Goal: Transaction & Acquisition: Purchase product/service

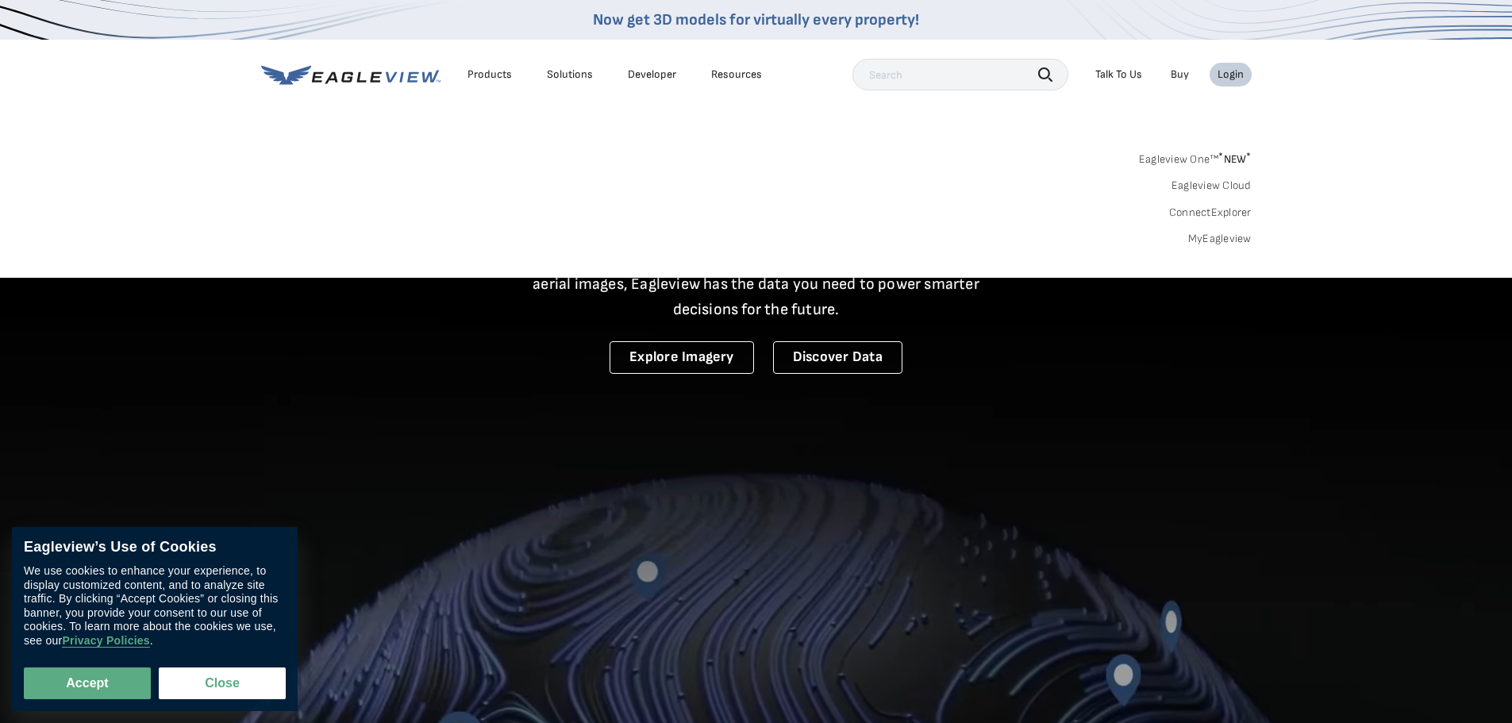
click at [1217, 239] on link "MyEagleview" at bounding box center [1219, 239] width 63 height 14
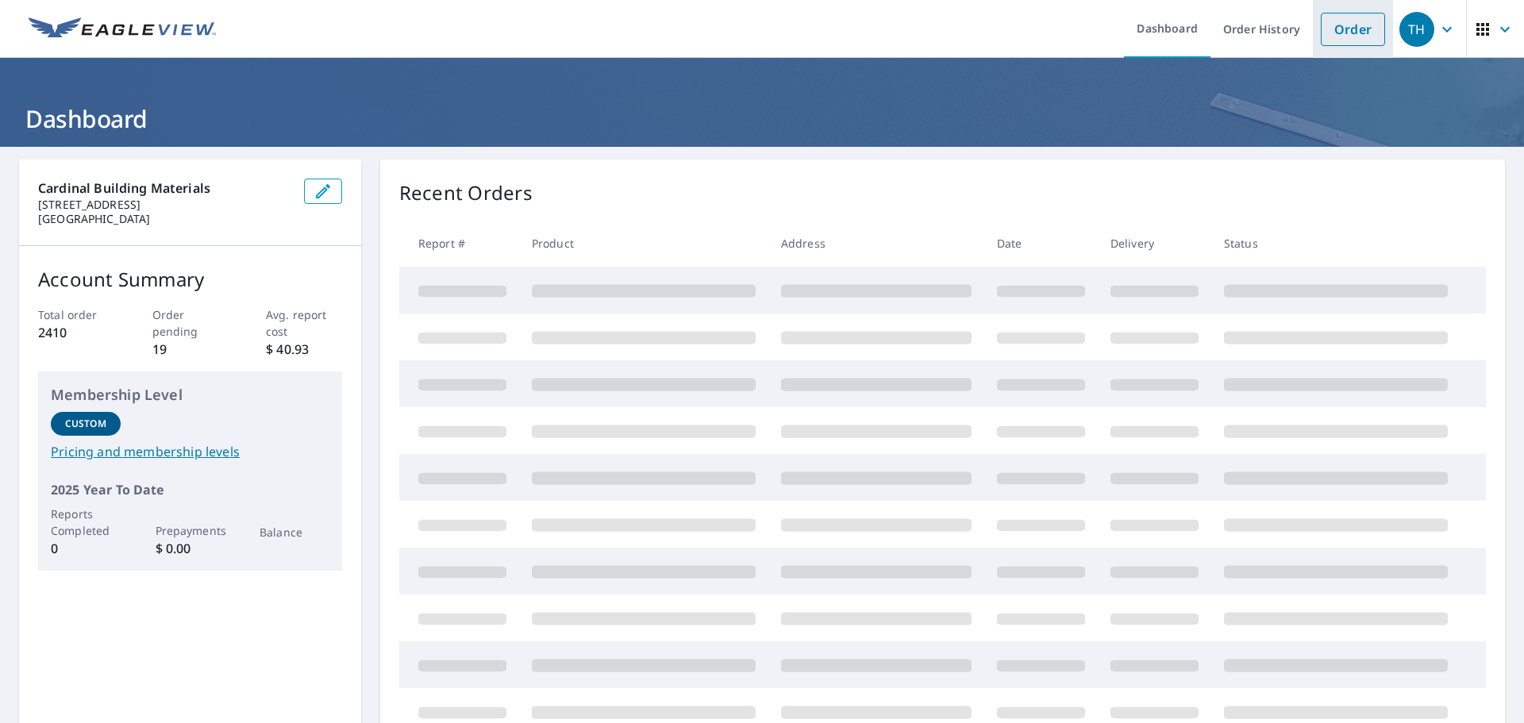
click at [1323, 21] on link "Order" at bounding box center [1353, 29] width 64 height 33
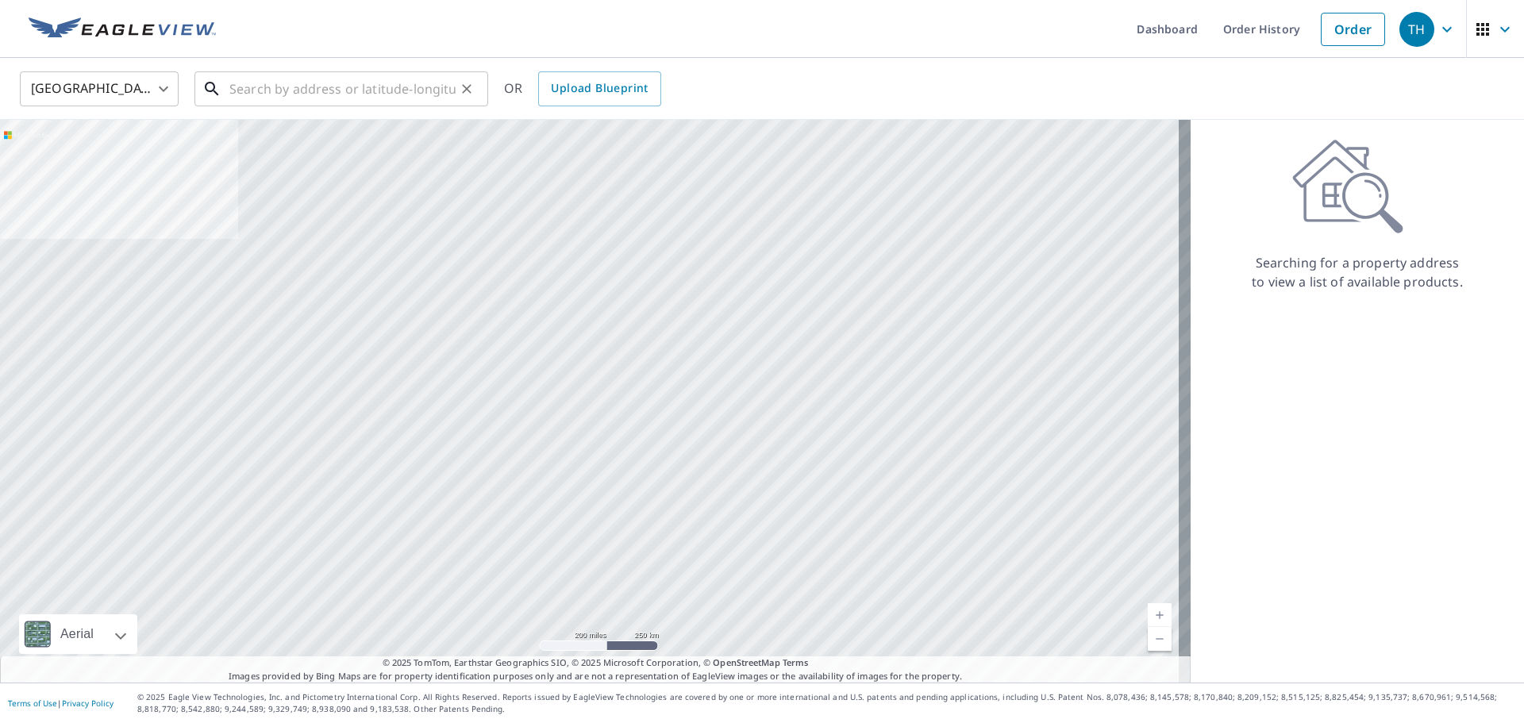
click at [325, 91] on input "text" at bounding box center [342, 89] width 226 height 44
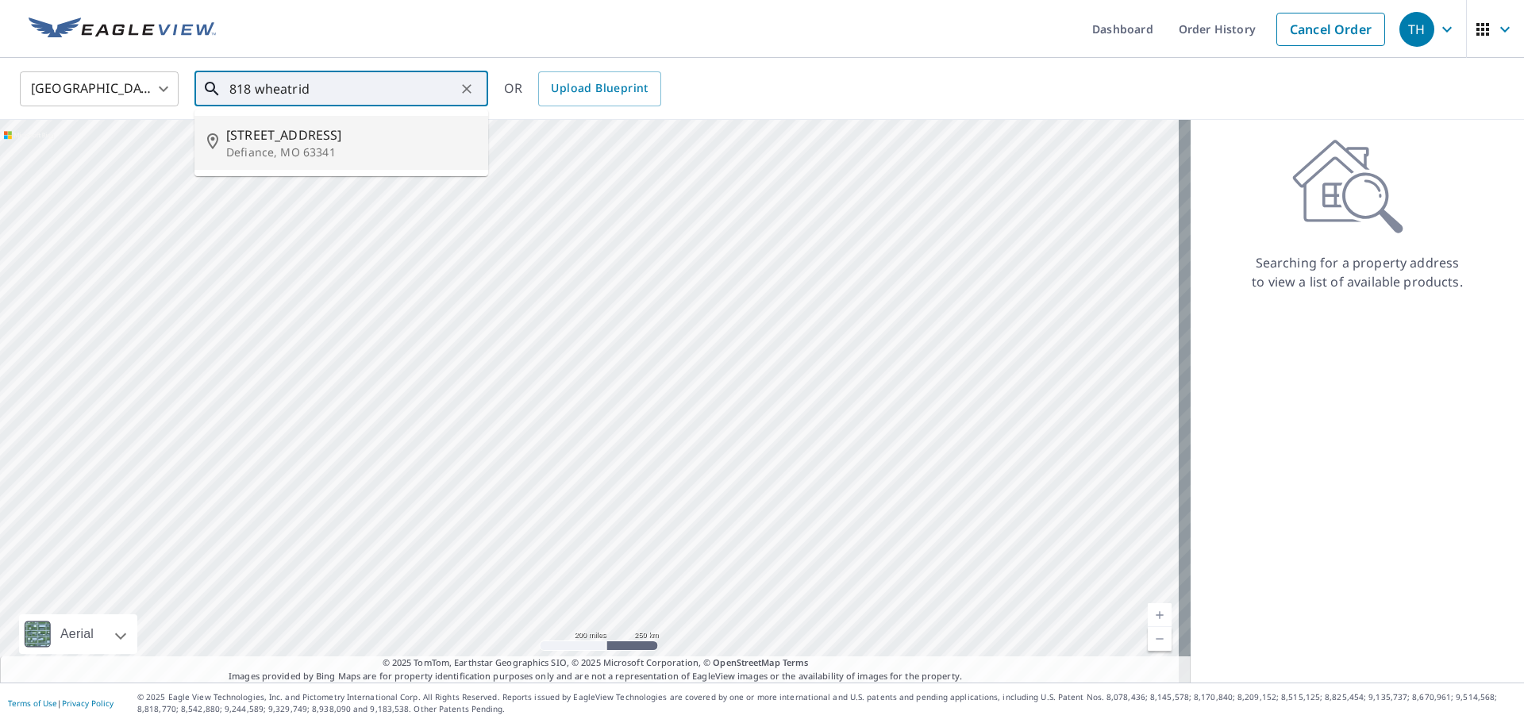
click at [326, 136] on span "818 Wheatridge Ct" at bounding box center [350, 134] width 249 height 19
type input "818 Wheatridge Ct Defiance, MO 63341"
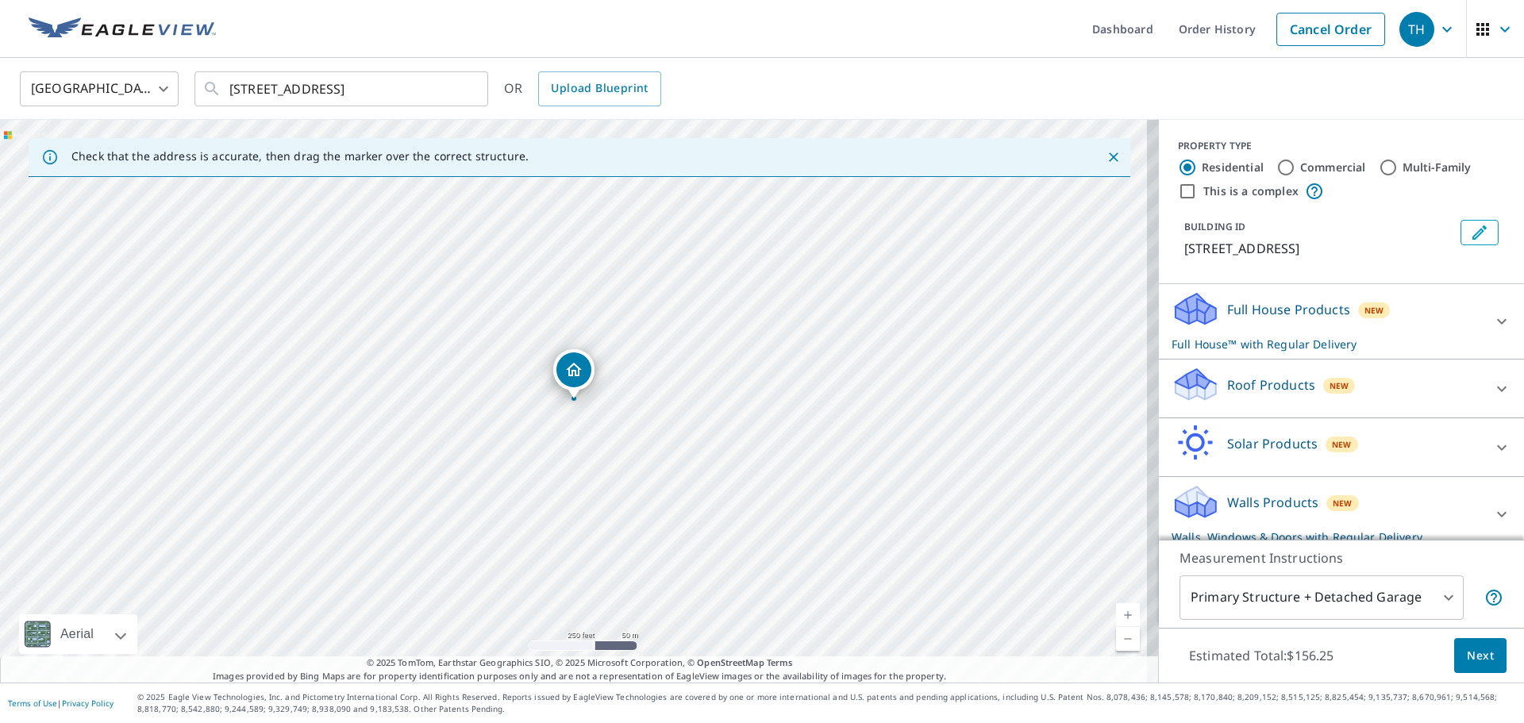
drag, startPoint x: 1283, startPoint y: 305, endPoint x: 1262, endPoint y: 301, distance: 21.8
click at [1280, 298] on div "Full House Products New Full House™ with Regular Delivery" at bounding box center [1327, 322] width 311 height 62
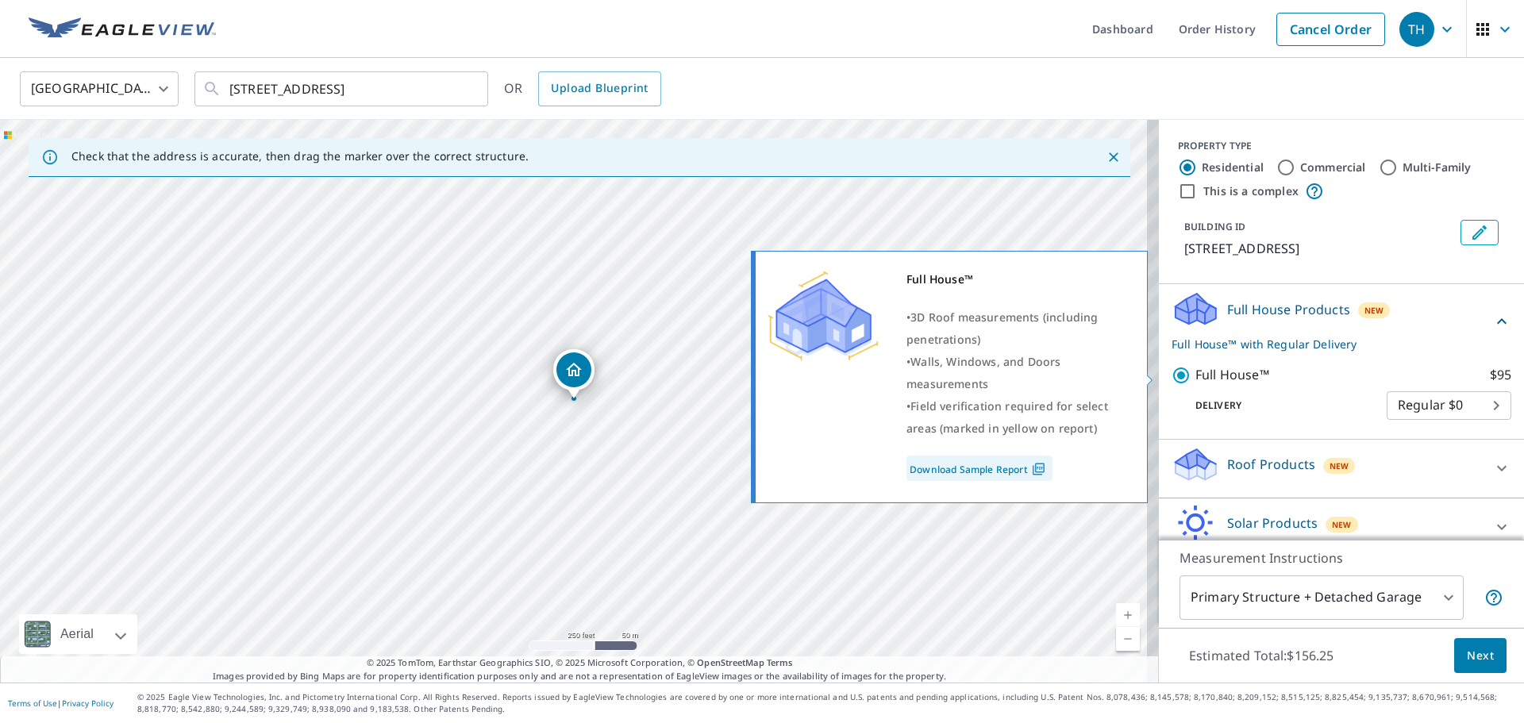
click at [1172, 370] on input "Full House™ $95" at bounding box center [1184, 375] width 24 height 19
checkbox input "false"
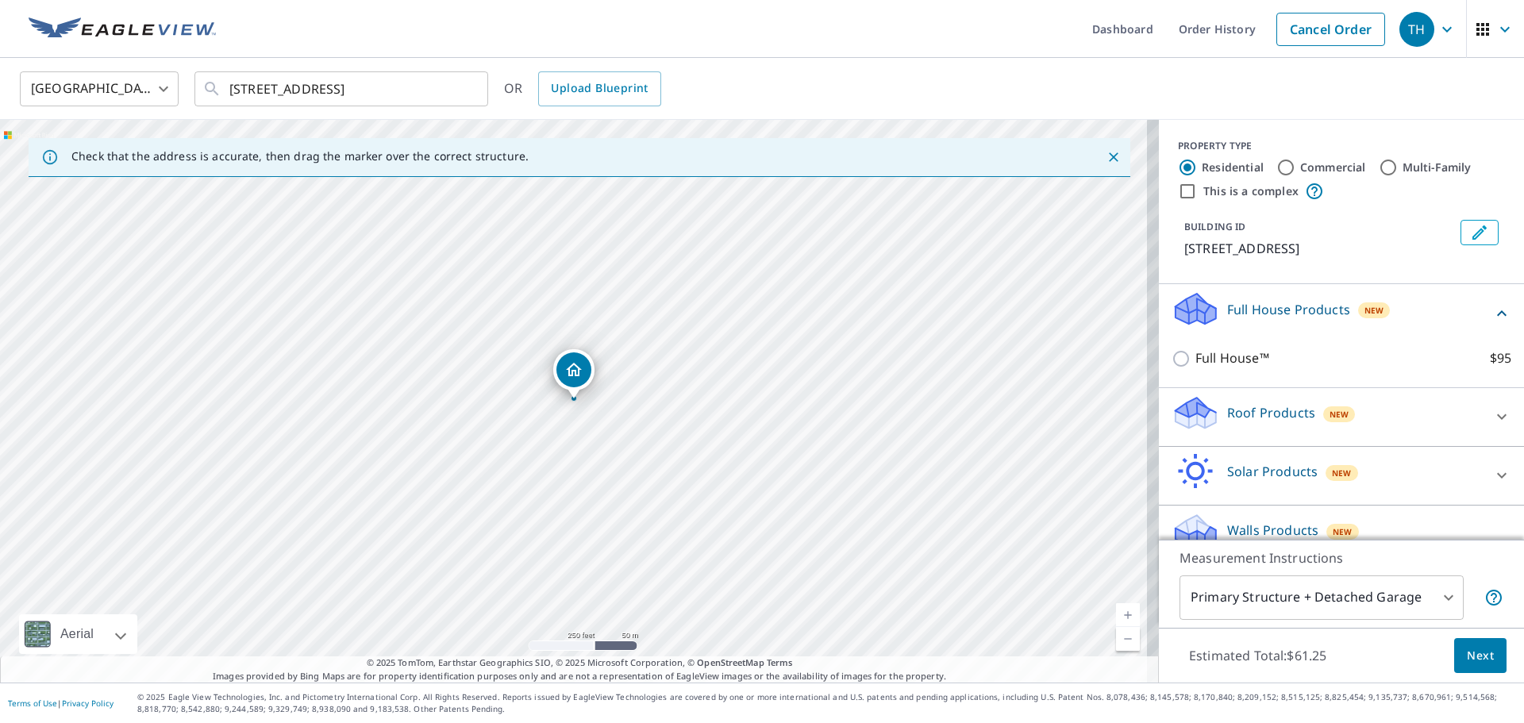
click at [1238, 421] on p "Roof Products" at bounding box center [1271, 412] width 88 height 19
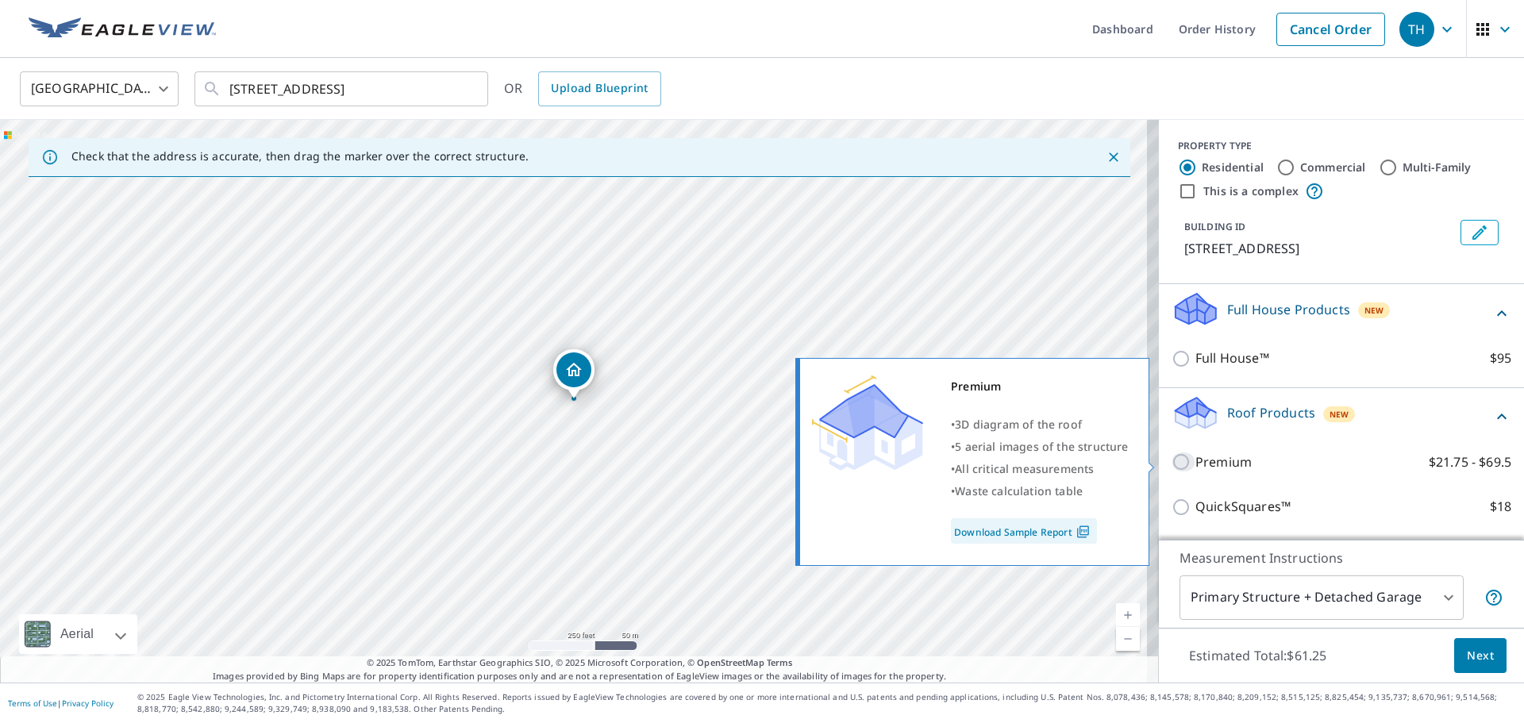
drag, startPoint x: 1176, startPoint y: 454, endPoint x: 1179, endPoint y: 446, distance: 8.3
click at [1176, 454] on input "Premium $21.75 - $69.5" at bounding box center [1184, 461] width 24 height 19
checkbox input "true"
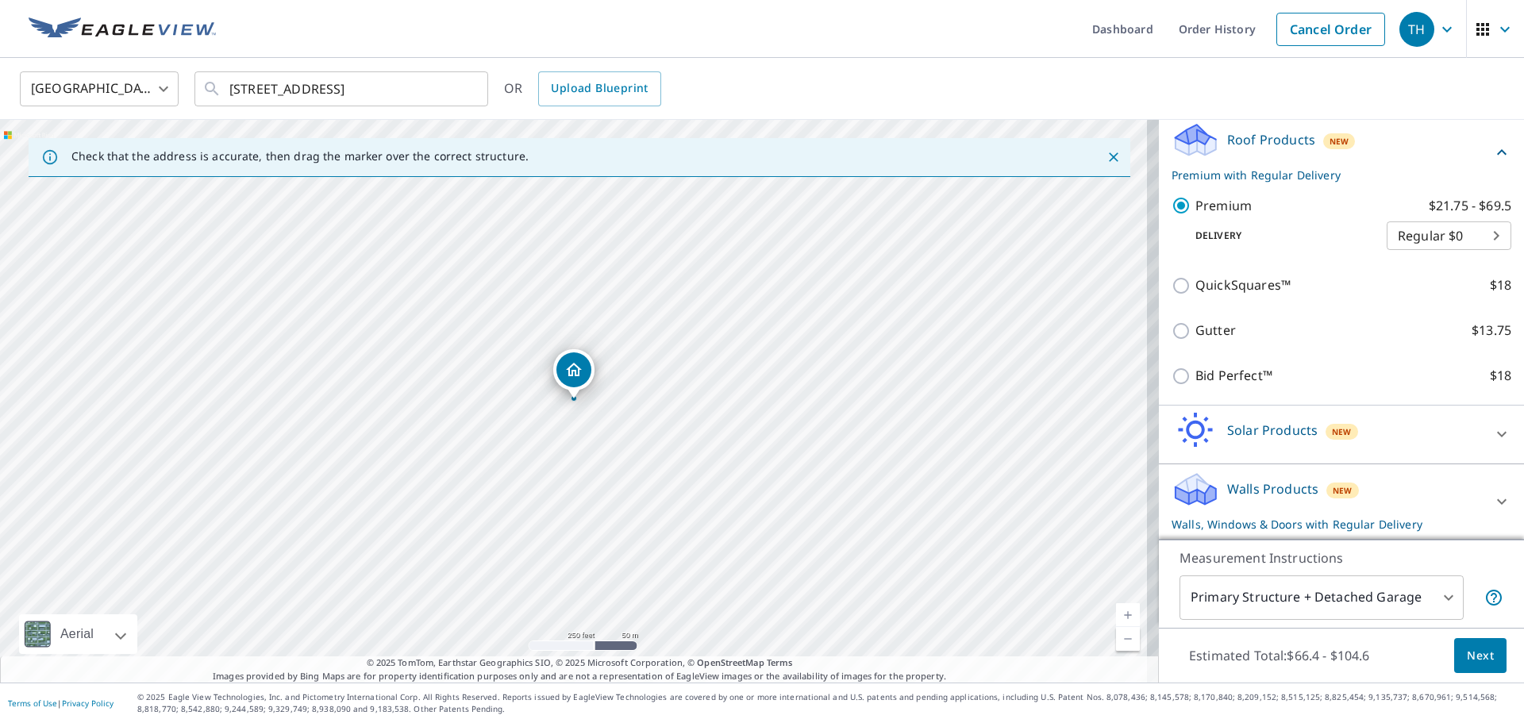
click at [1201, 430] on icon at bounding box center [1196, 430] width 48 height 37
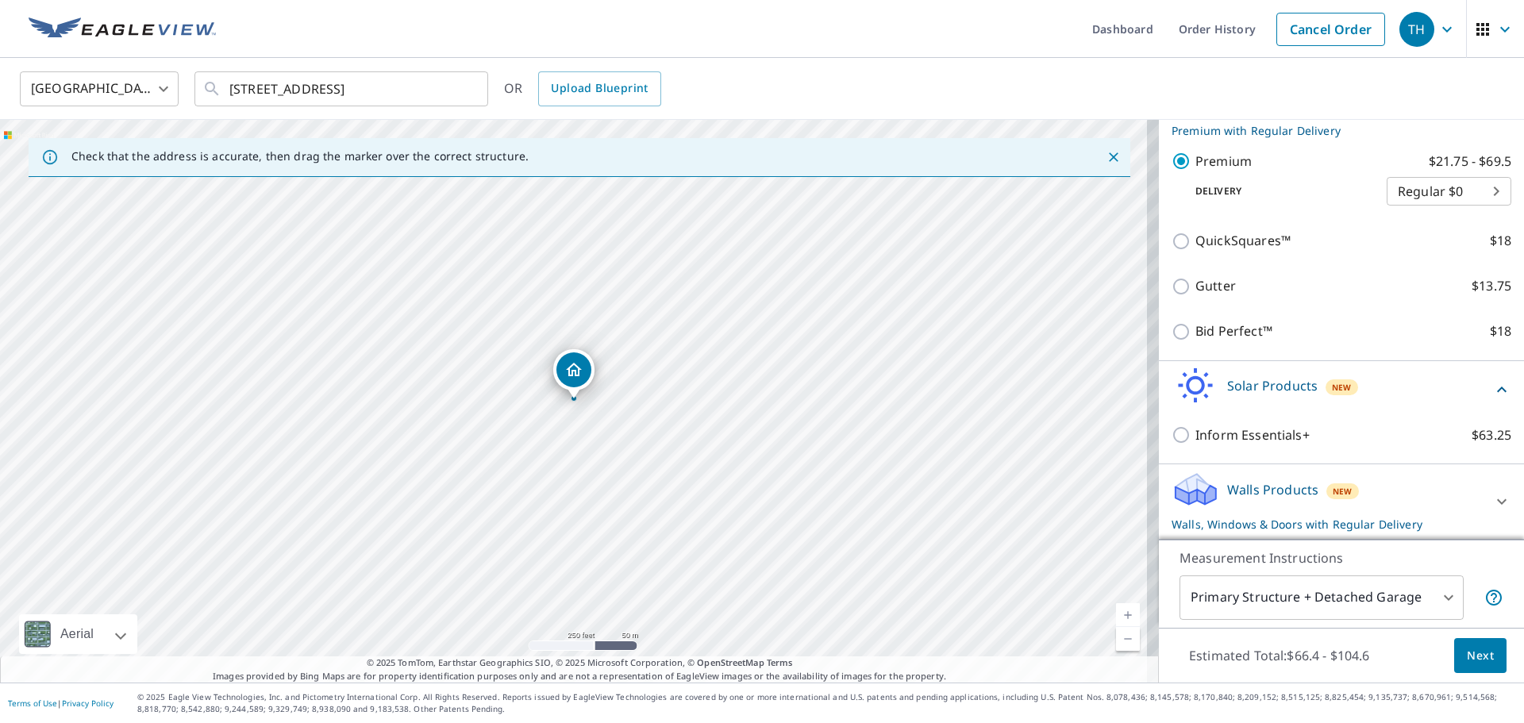
drag, startPoint x: 1233, startPoint y: 507, endPoint x: 1233, endPoint y: 497, distance: 10.3
click at [1233, 503] on div "Walls Products New Walls, Windows & Doors with Regular Delivery" at bounding box center [1327, 502] width 311 height 62
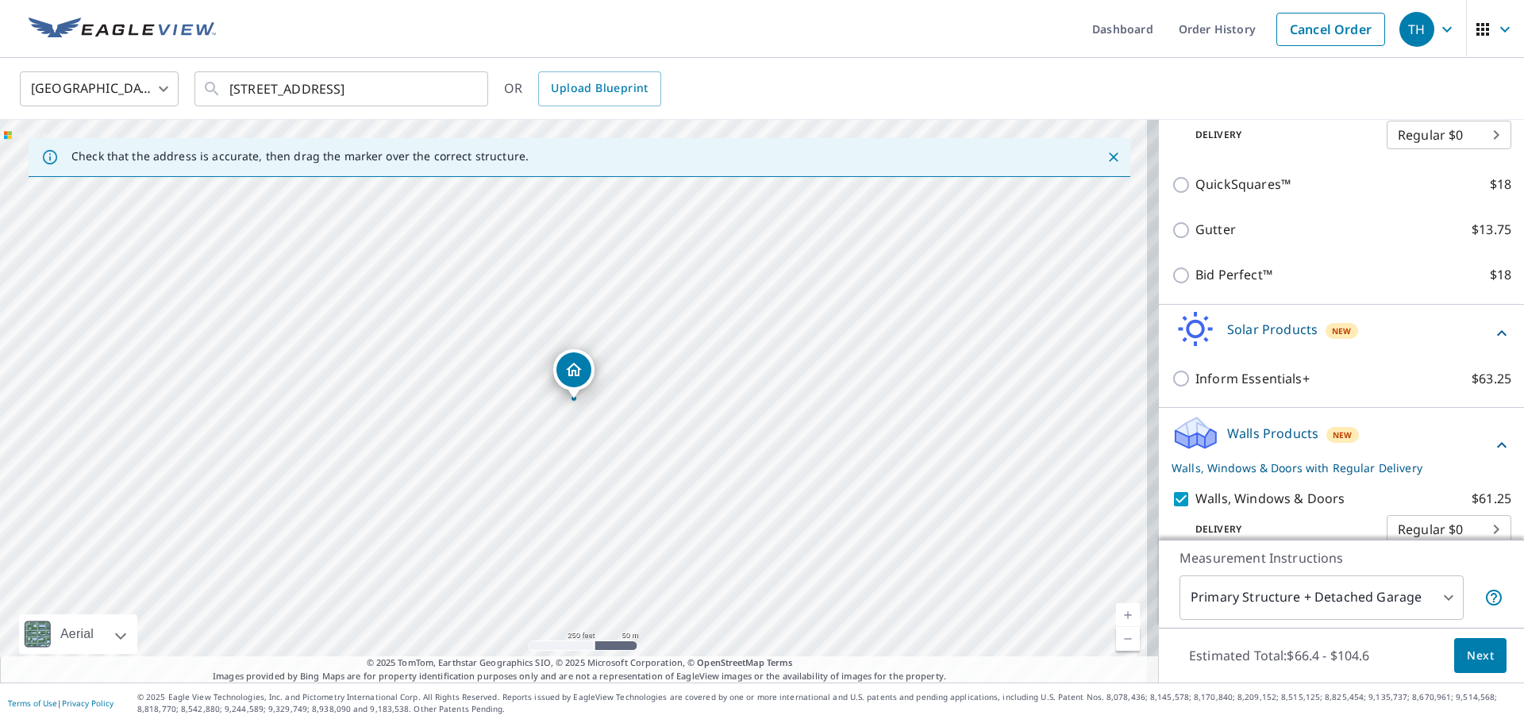
scroll to position [443, 0]
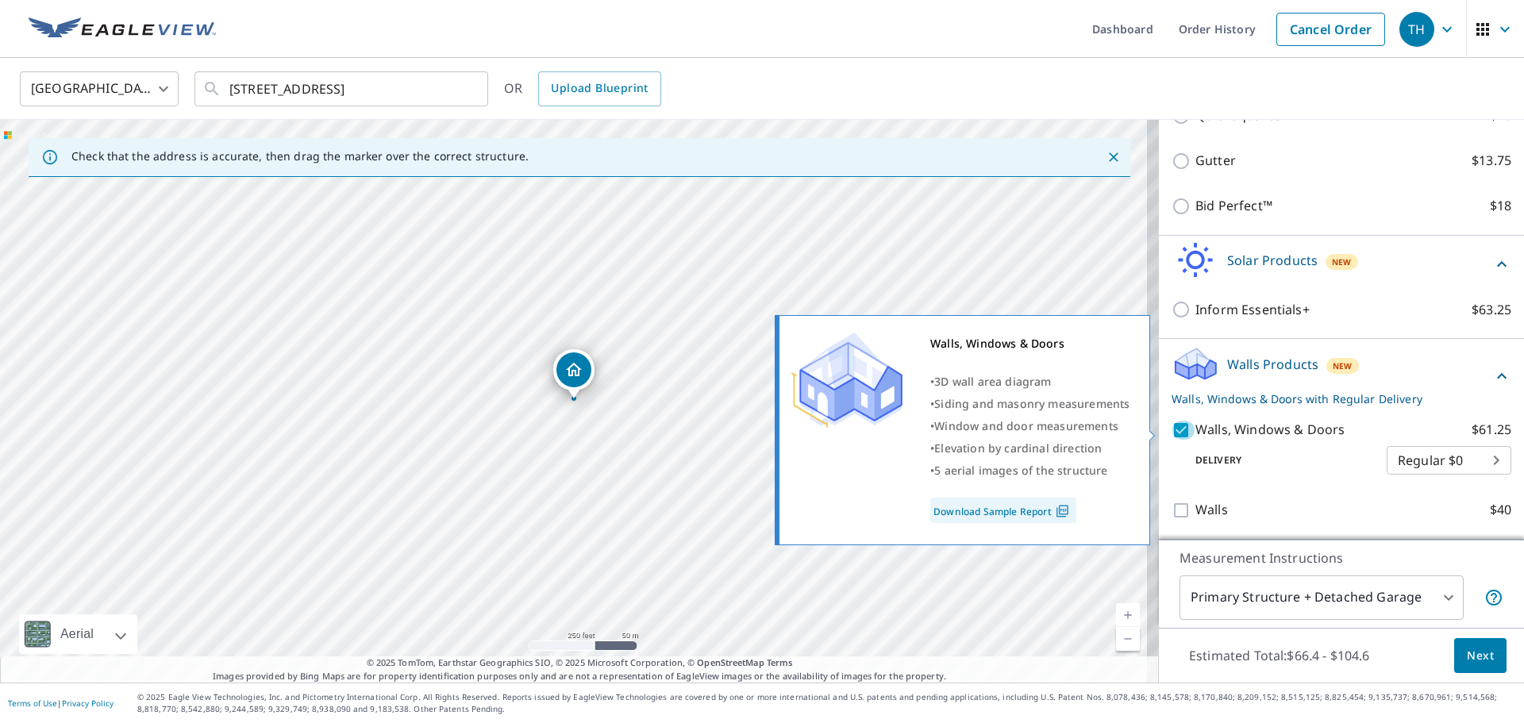
click at [1172, 434] on input "Walls, Windows & Doors $61.25" at bounding box center [1184, 430] width 24 height 19
checkbox input "false"
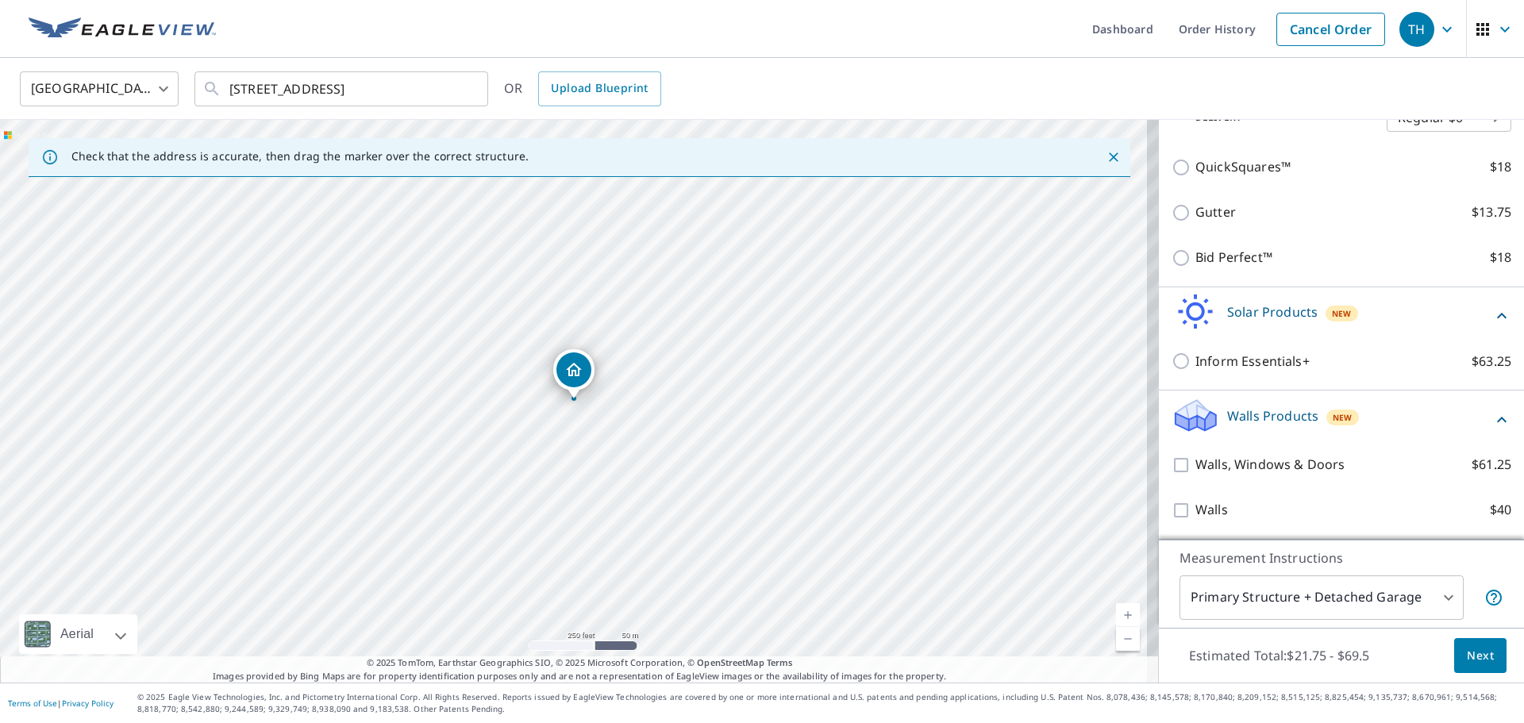
scroll to position [391, 0]
click at [1467, 648] on span "Next" at bounding box center [1480, 656] width 27 height 20
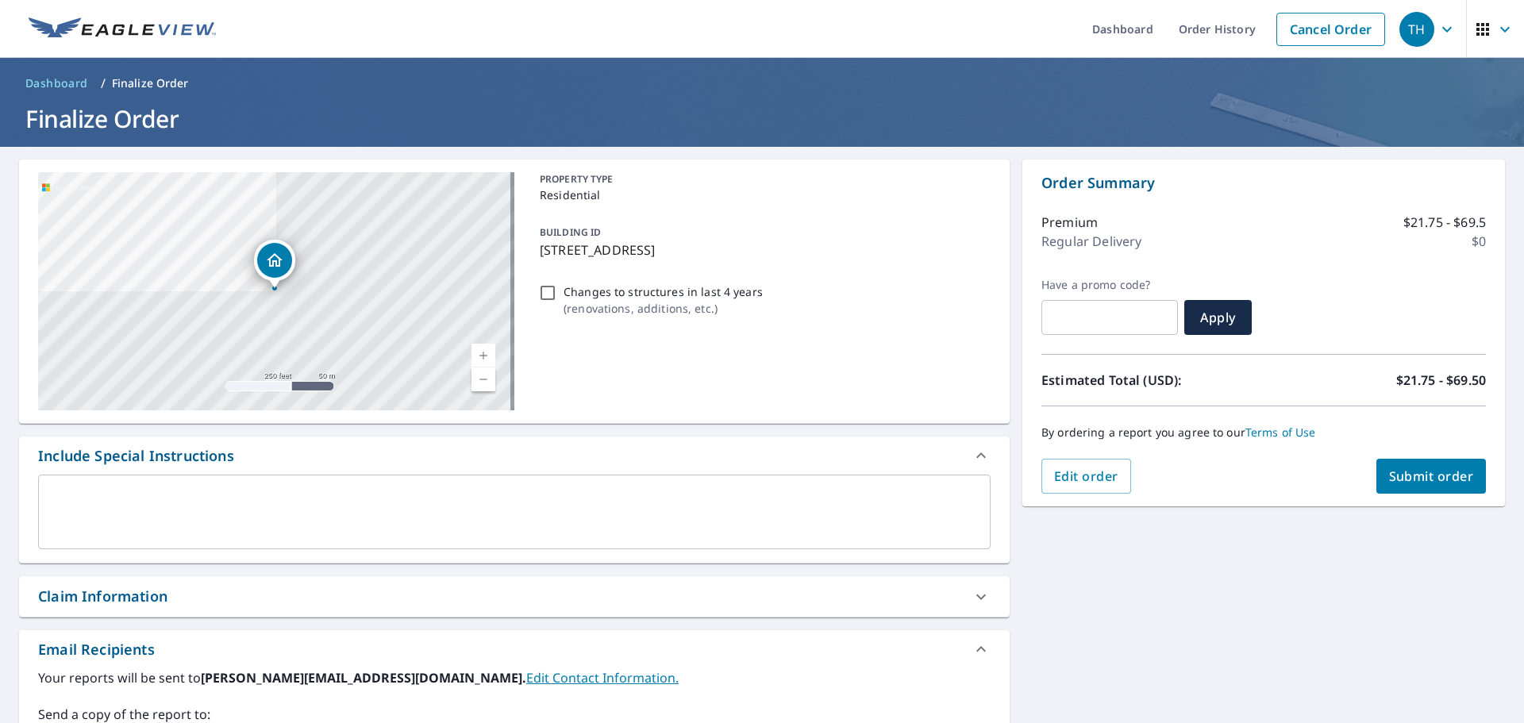
click at [1389, 475] on span "Submit order" at bounding box center [1431, 476] width 85 height 17
checkbox input "true"
